Goal: Information Seeking & Learning: Check status

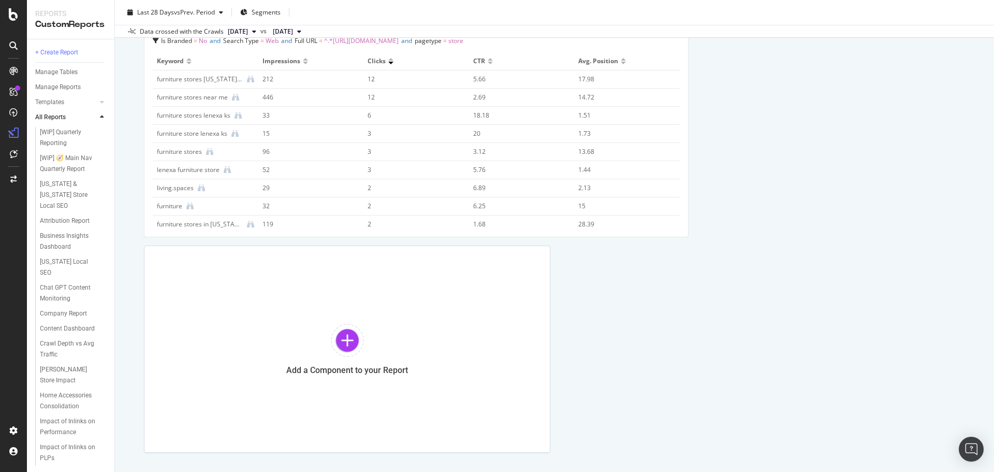
scroll to position [2429, 0]
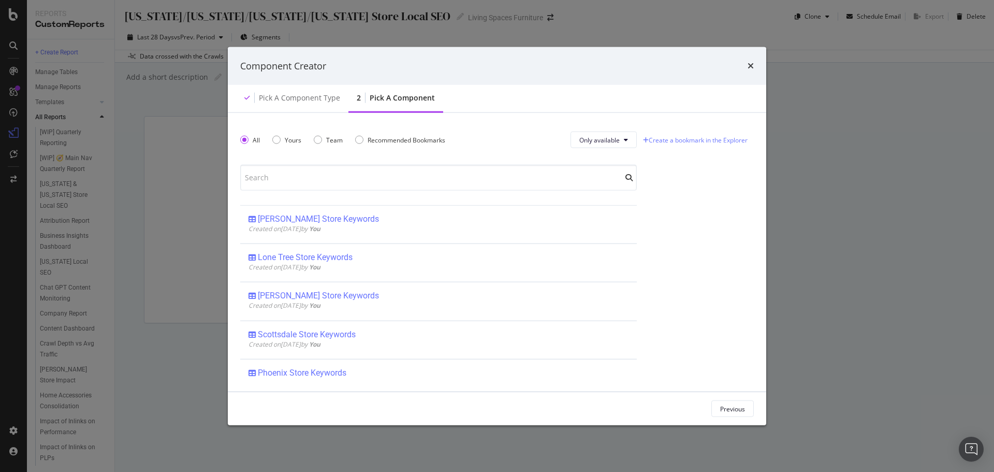
scroll to position [155, 0]
drag, startPoint x: 883, startPoint y: 188, endPoint x: 555, endPoint y: 41, distance: 359.7
click at [883, 187] on div "Component Creator Pick a Component type 2 Pick a Component All Yours Team Recom…" at bounding box center [497, 236] width 994 height 472
